Goal: Transaction & Acquisition: Purchase product/service

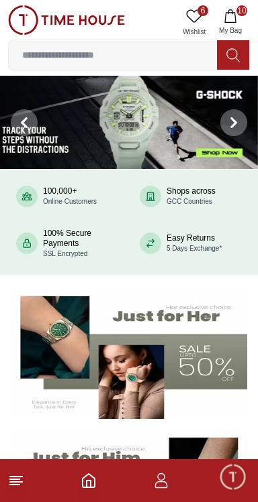
click at [145, 58] on input at bounding box center [113, 55] width 208 height 27
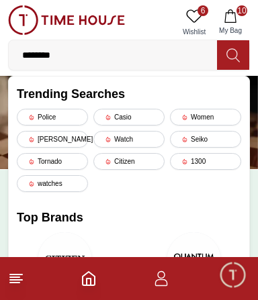
type input "*******"
click at [233, 54] on icon at bounding box center [232, 55] width 13 height 15
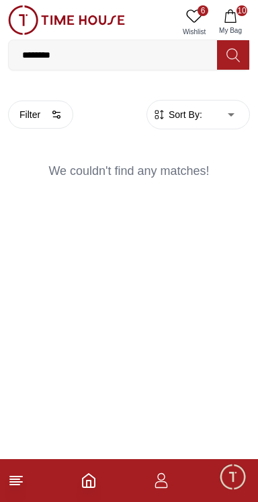
click at [25, 54] on input "*******" at bounding box center [113, 55] width 208 height 27
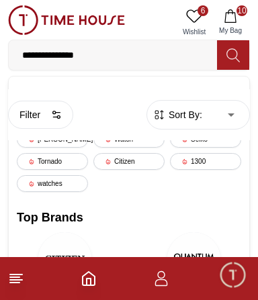
type input "**********"
click at [227, 54] on icon at bounding box center [232, 54] width 13 height 13
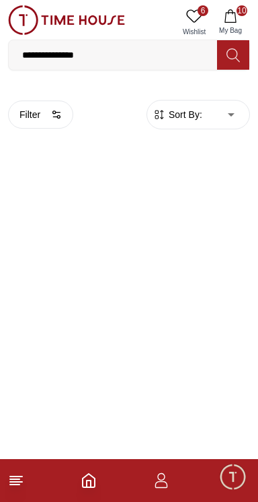
click at [256, 144] on div "Filter Sort By: ​ ****** ​" at bounding box center [129, 122] width 258 height 67
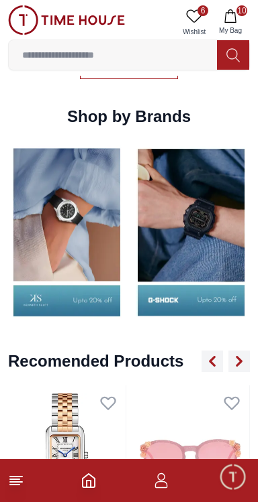
scroll to position [1313, 0]
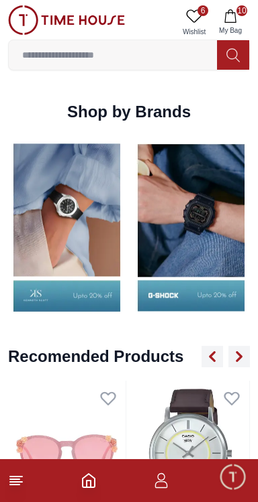
click at [233, 14] on icon "button" at bounding box center [229, 15] width 11 height 13
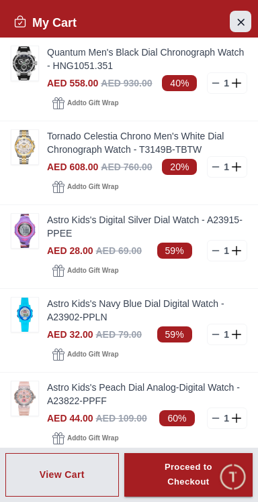
click at [250, 21] on button "Close Account" at bounding box center [239, 21] width 21 height 21
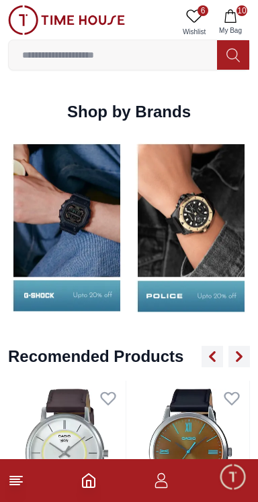
click at [186, 17] on icon at bounding box center [194, 16] width 16 height 16
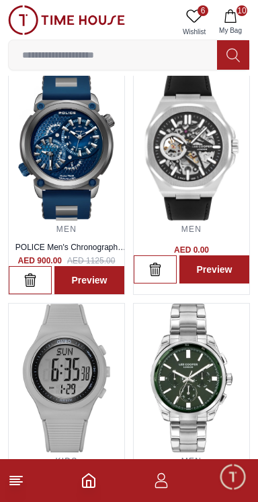
scroll to position [47, 0]
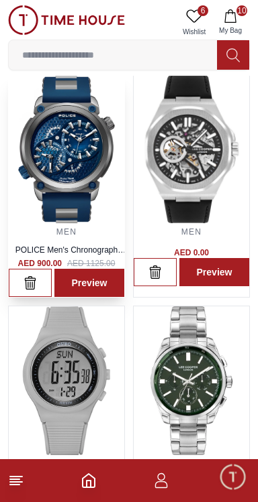
click at [76, 159] on img at bounding box center [66, 149] width 115 height 148
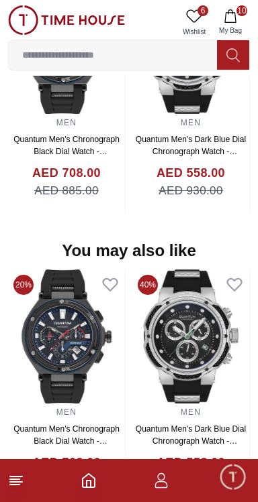
scroll to position [1391, 0]
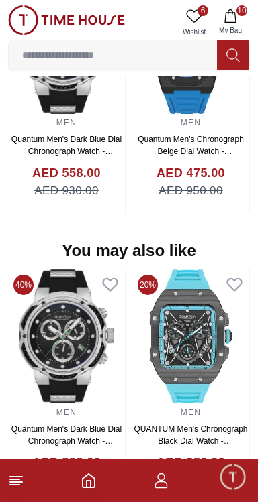
scroll to position [47, 0]
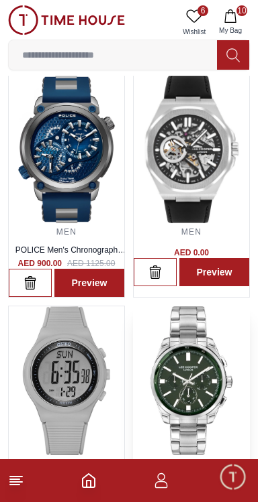
click at [201, 390] on img at bounding box center [190, 381] width 115 height 148
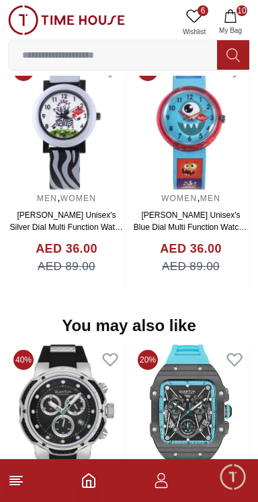
scroll to position [1197, 0]
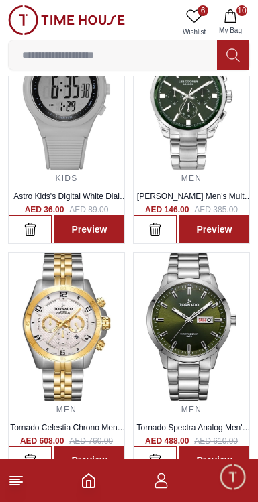
scroll to position [47, 0]
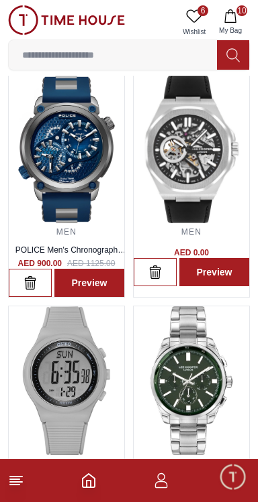
click at [207, 13] on link "6 Wishlist" at bounding box center [194, 22] width 34 height 34
click at [248, 9] on button "10 My Bag" at bounding box center [230, 22] width 39 height 34
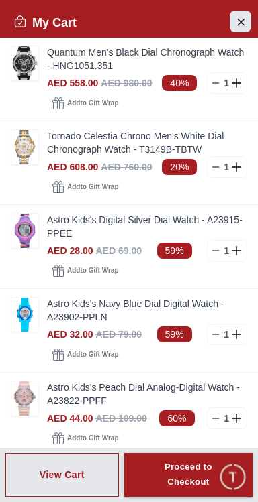
click at [239, 28] on icon "Close Account" at bounding box center [240, 21] width 11 height 17
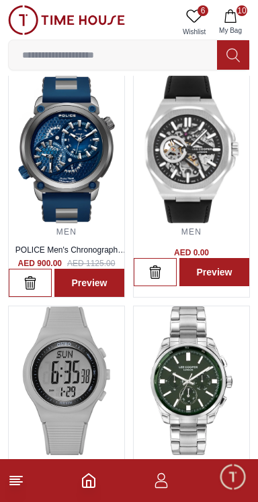
click at [240, 15] on span "10" at bounding box center [241, 10] width 11 height 11
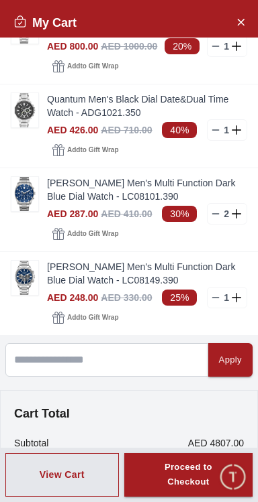
scroll to position [450, 0]
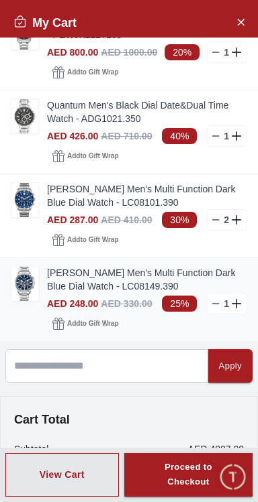
click at [95, 293] on link "[PERSON_NAME] Men's Multi Function Dark Blue Dial Watch - LC08149.390" at bounding box center [147, 279] width 200 height 27
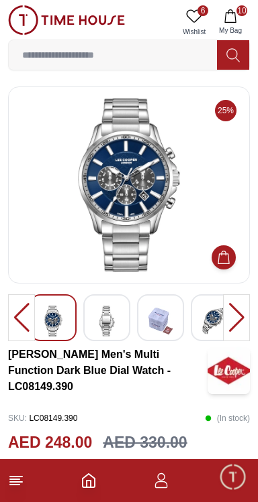
click at [233, 323] on div at bounding box center [236, 318] width 27 height 47
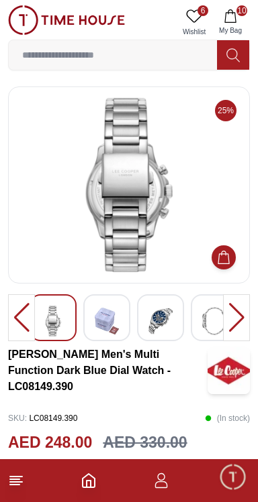
click at [232, 328] on div at bounding box center [236, 318] width 27 height 47
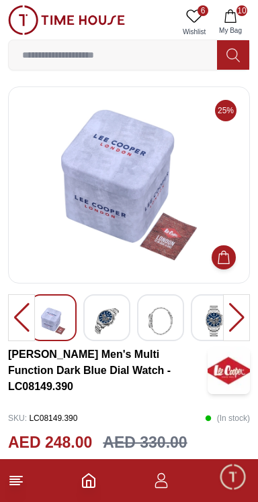
click at [233, 321] on div at bounding box center [236, 318] width 27 height 47
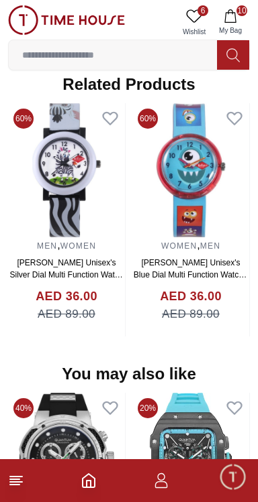
scroll to position [1310, 0]
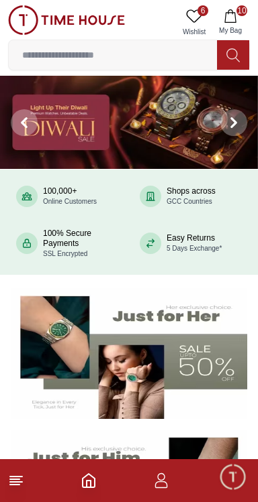
click at [151, 57] on input at bounding box center [113, 55] width 208 height 27
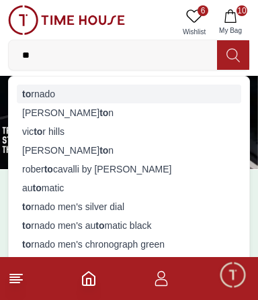
type input "**"
click at [33, 97] on div "to rnado" at bounding box center [129, 94] width 224 height 19
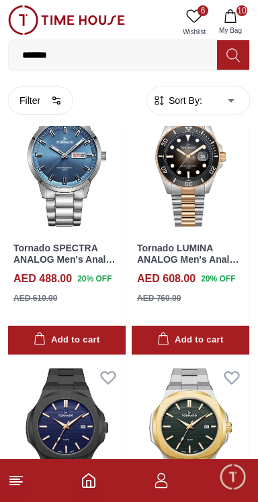
scroll to position [888, 0]
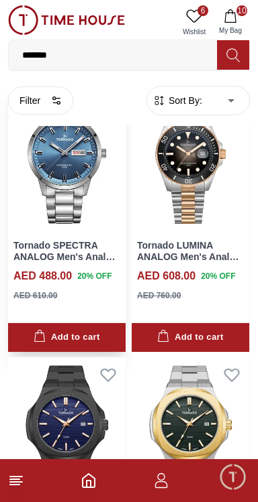
click at [54, 232] on img at bounding box center [66, 159] width 117 height 146
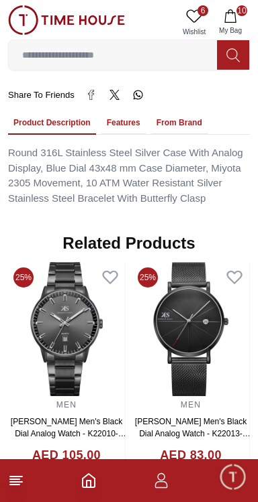
scroll to position [1002, 0]
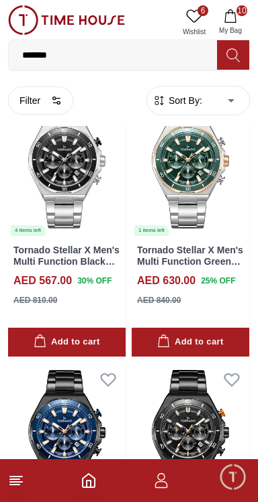
scroll to position [2241, 0]
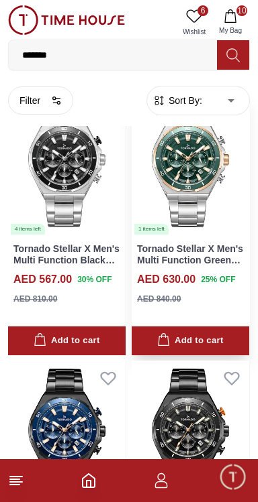
click at [235, 113] on icon at bounding box center [231, 107] width 14 height 12
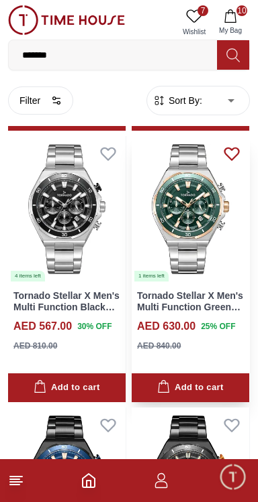
scroll to position [2195, 0]
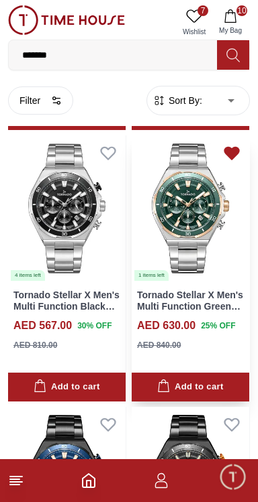
click at [191, 282] on img at bounding box center [189, 209] width 117 height 146
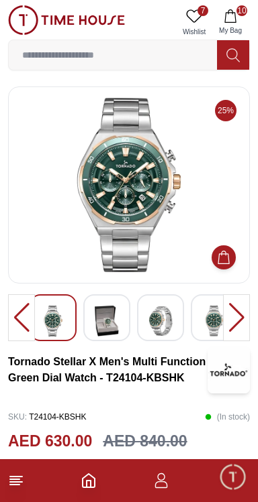
click at [240, 315] on div at bounding box center [236, 318] width 27 height 47
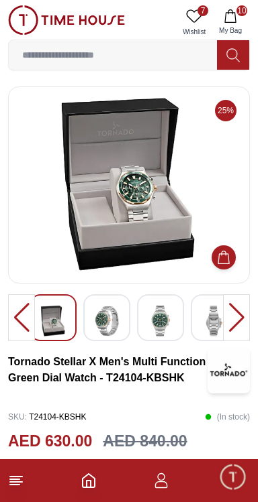
click at [239, 321] on div at bounding box center [236, 318] width 27 height 47
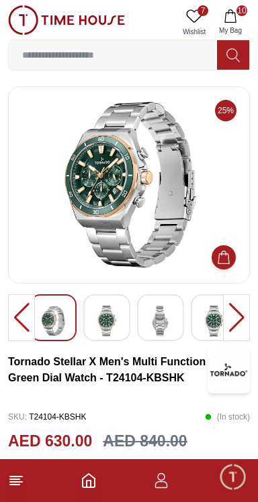
click at [242, 318] on div at bounding box center [236, 318] width 27 height 47
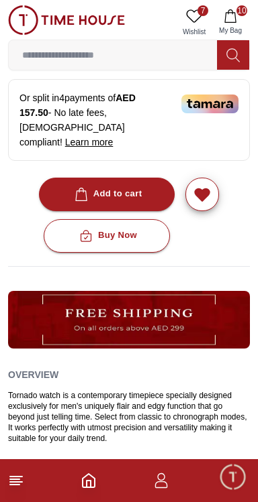
scroll to position [574, 0]
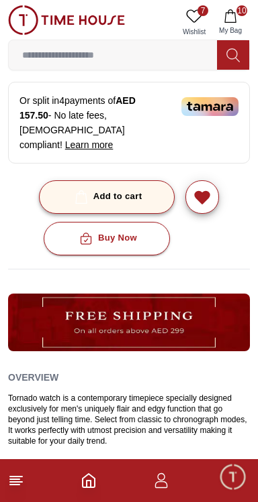
click at [119, 205] on div "Add to cart" at bounding box center [107, 196] width 70 height 15
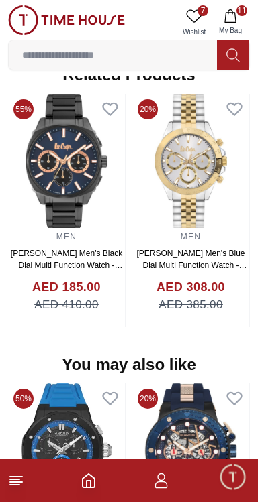
scroll to position [1283, 0]
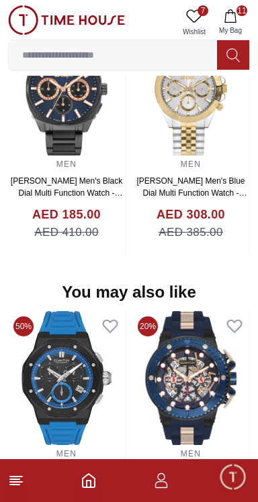
click at [237, 20] on button "11 My Bag" at bounding box center [230, 22] width 39 height 34
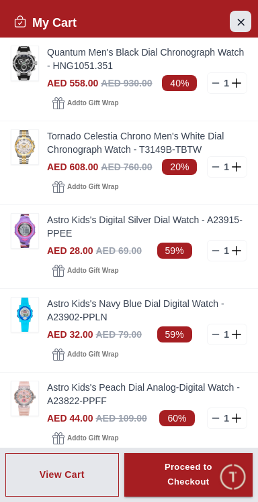
click at [245, 20] on icon "Close Account" at bounding box center [240, 21] width 11 height 17
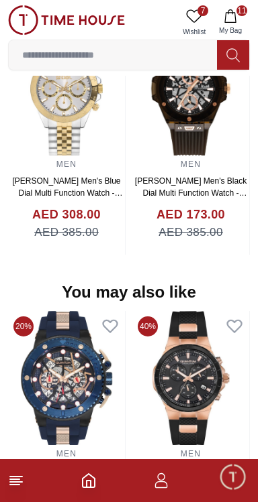
click at [239, 15] on span "11" at bounding box center [241, 10] width 11 height 11
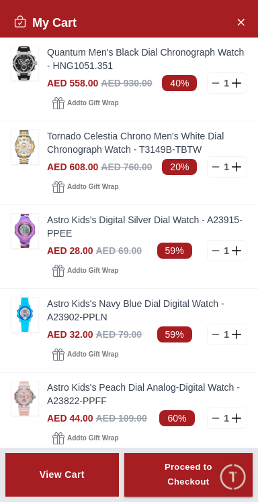
click at [76, 478] on div "View Cart" at bounding box center [62, 474] width 45 height 13
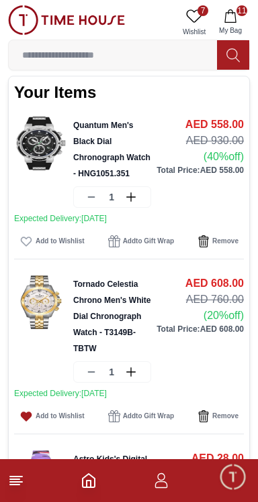
scroll to position [56, 0]
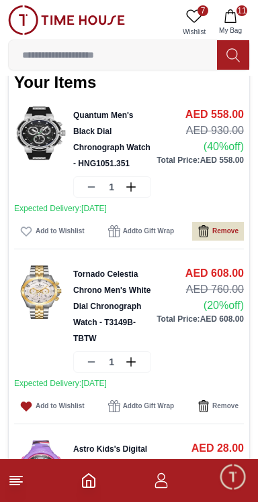
click at [216, 238] on span "Remove" at bounding box center [225, 231] width 26 height 13
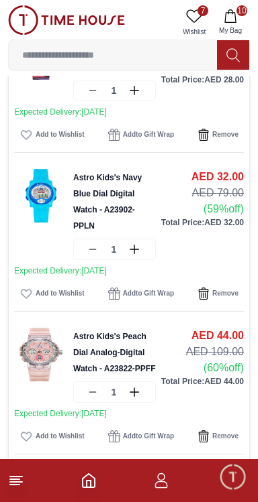
scroll to position [314, 0]
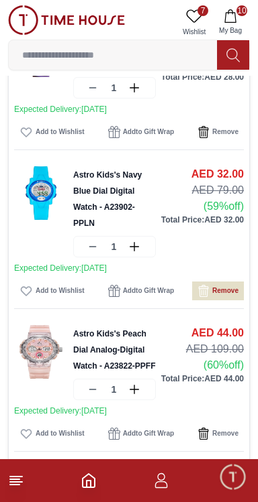
click at [208, 297] on icon "button" at bounding box center [203, 291] width 12 height 12
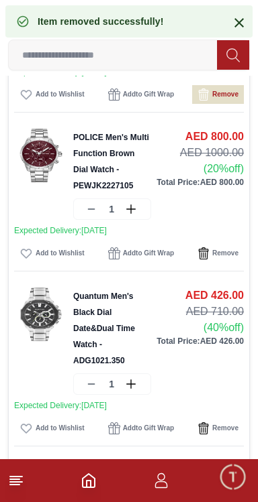
scroll to position [495, 0]
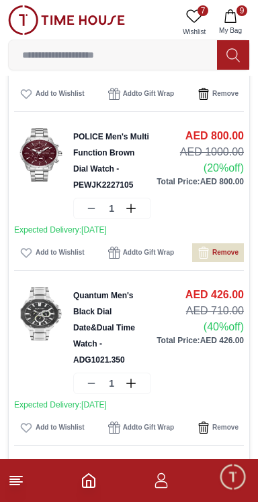
click at [208, 259] on icon "button" at bounding box center [203, 253] width 12 height 12
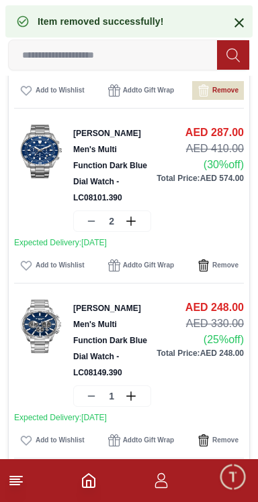
scroll to position [674, 0]
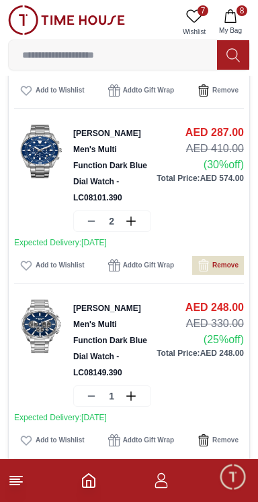
click at [207, 272] on icon "button" at bounding box center [203, 266] width 12 height 12
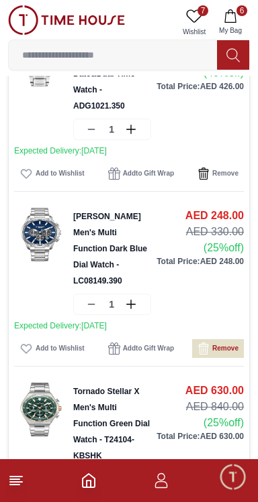
scroll to position [590, 0]
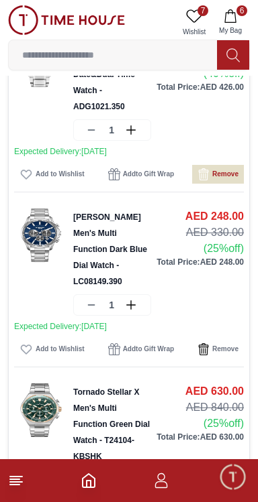
click at [208, 180] on icon "button" at bounding box center [203, 174] width 12 height 12
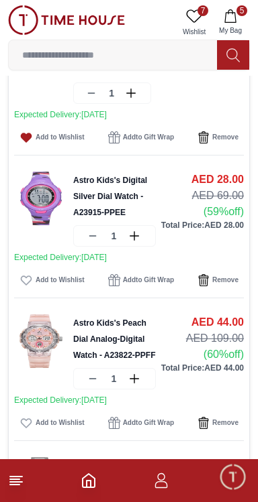
scroll to position [164, 0]
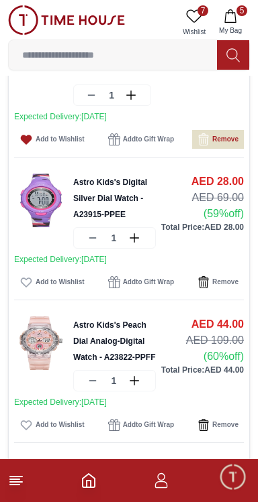
click at [205, 144] on icon "button" at bounding box center [205, 140] width 1 height 5
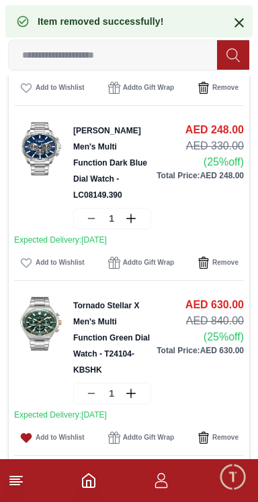
scroll to position [329, 0]
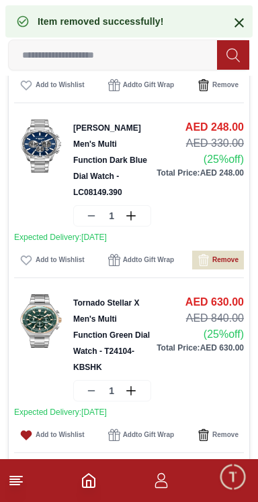
click at [205, 264] on icon "button" at bounding box center [205, 261] width 1 height 5
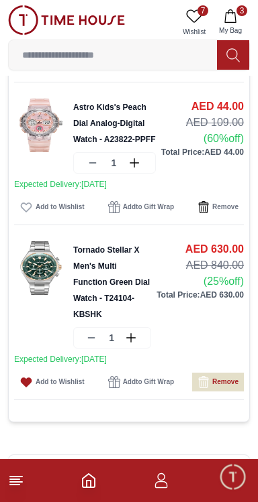
scroll to position [0, 0]
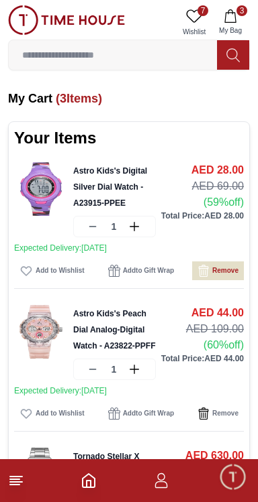
click at [208, 277] on icon "button" at bounding box center [203, 271] width 12 height 12
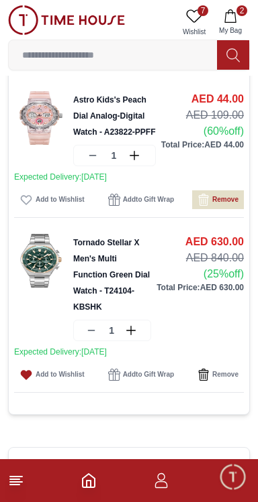
scroll to position [66, 0]
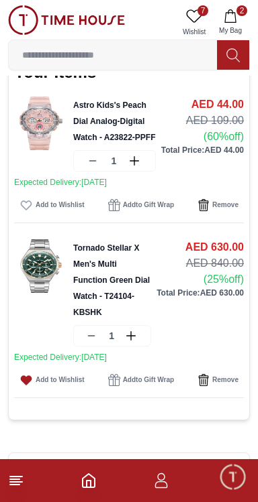
click at [42, 293] on img at bounding box center [41, 266] width 54 height 54
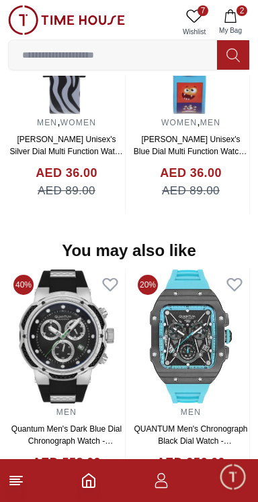
scroll to position [1385, 0]
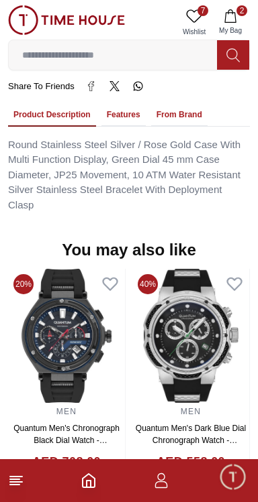
scroll to position [1086, 0]
click at [242, 7] on span "2" at bounding box center [241, 10] width 11 height 11
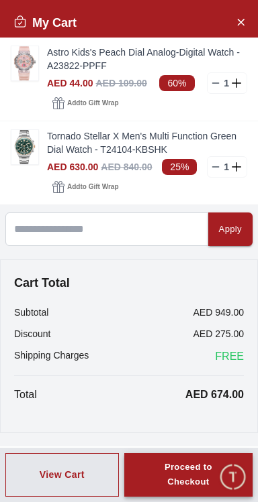
click at [192, 468] on div "Proceed to Checkout" at bounding box center [188, 475] width 80 height 31
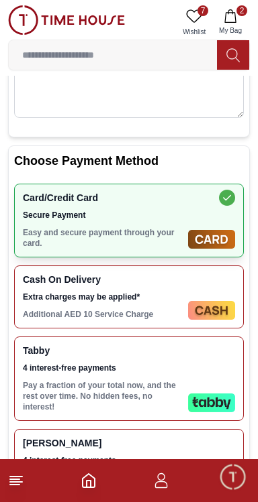
scroll to position [170, 0]
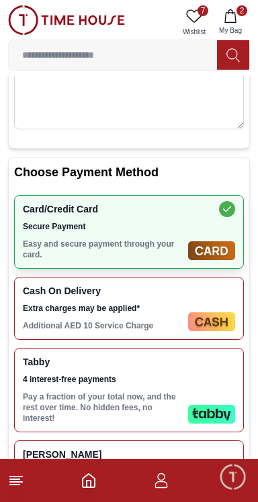
click at [228, 213] on icon at bounding box center [227, 210] width 8 height 6
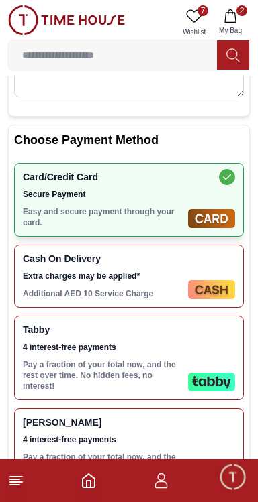
scroll to position [202, 0]
click at [217, 299] on img at bounding box center [211, 289] width 47 height 19
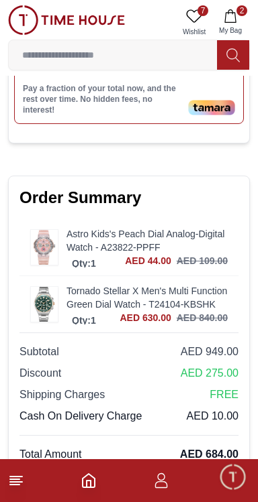
scroll to position [685, 0]
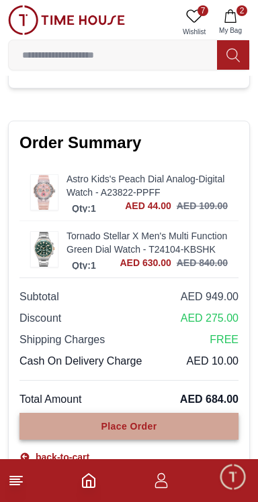
click at [148, 427] on div "Place Order" at bounding box center [129, 426] width 56 height 13
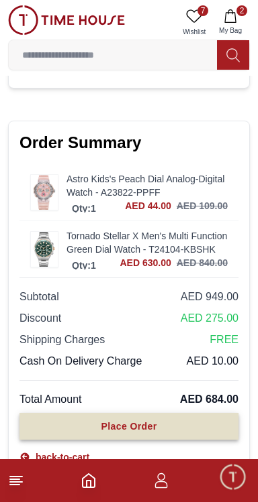
scroll to position [708, 0]
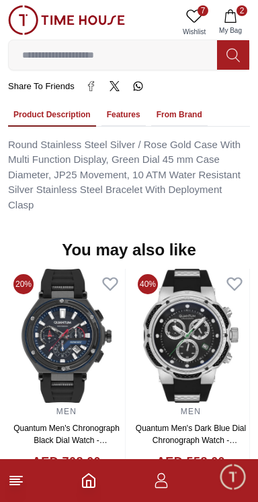
scroll to position [1086, 0]
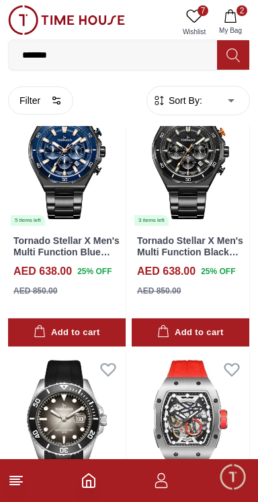
scroll to position [2526, 0]
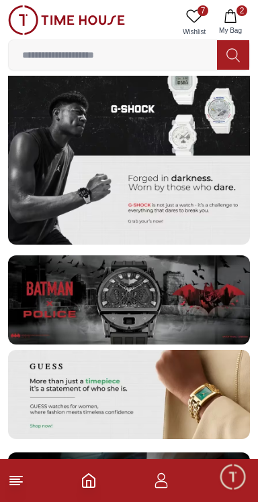
scroll to position [2580, 0]
